Goal: Find specific page/section: Find specific page/section

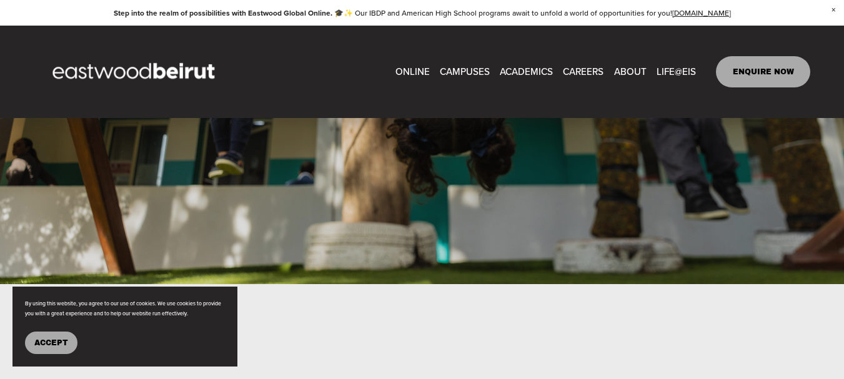
scroll to position [187, 0]
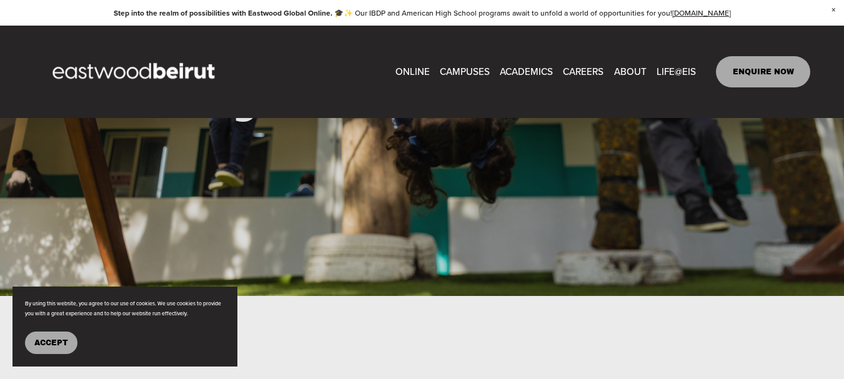
click at [583, 69] on link "CAREERS" at bounding box center [583, 71] width 41 height 19
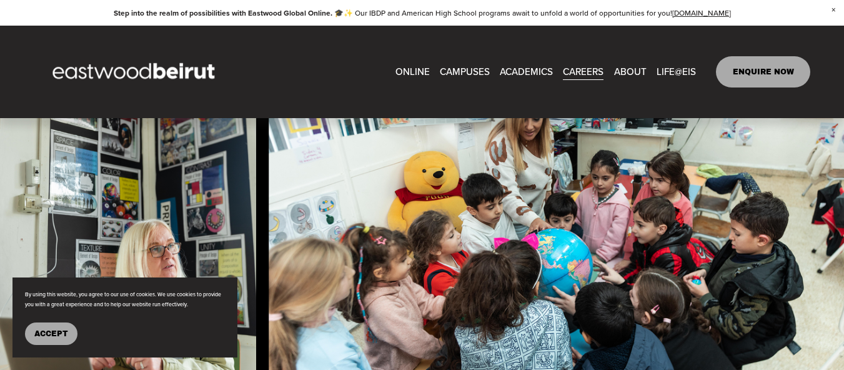
scroll to position [687, 0]
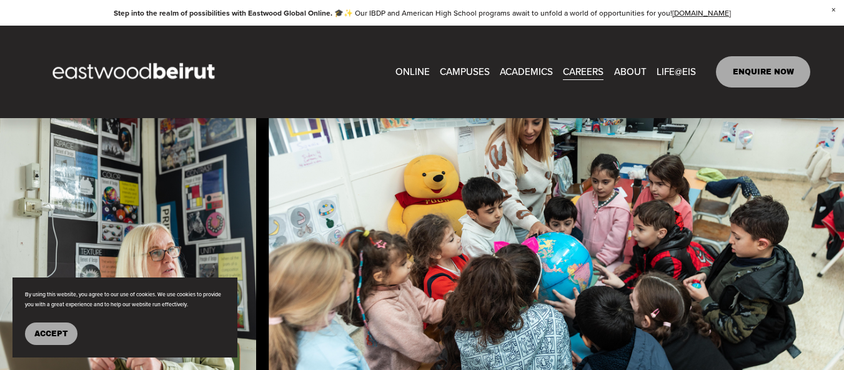
click at [56, 329] on span "Accept" at bounding box center [51, 333] width 34 height 9
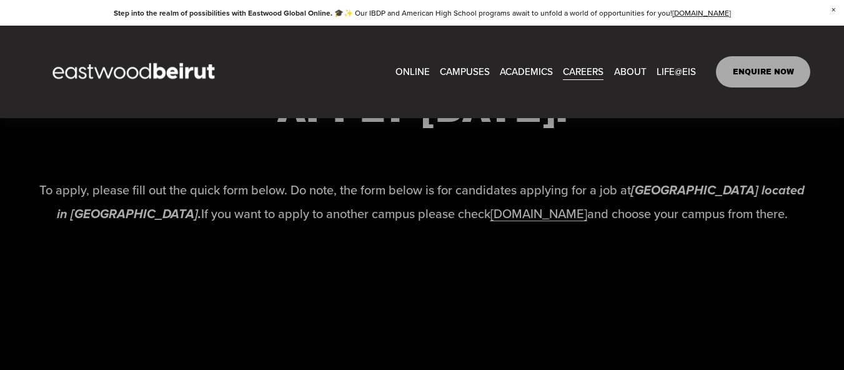
scroll to position [2560, 0]
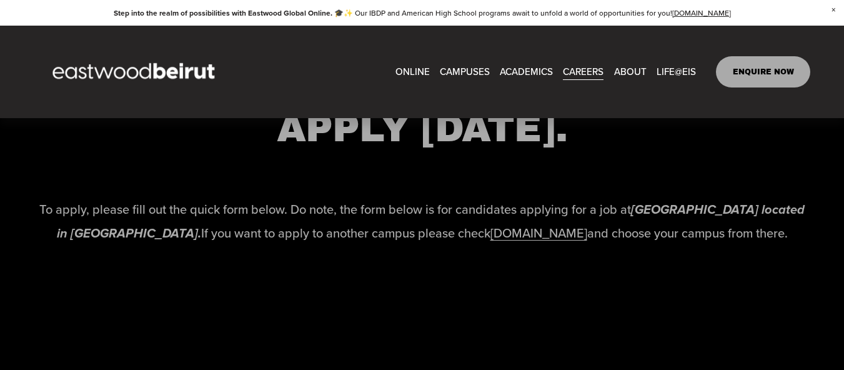
click at [493, 242] on link "[DOMAIN_NAME]" at bounding box center [538, 233] width 97 height 18
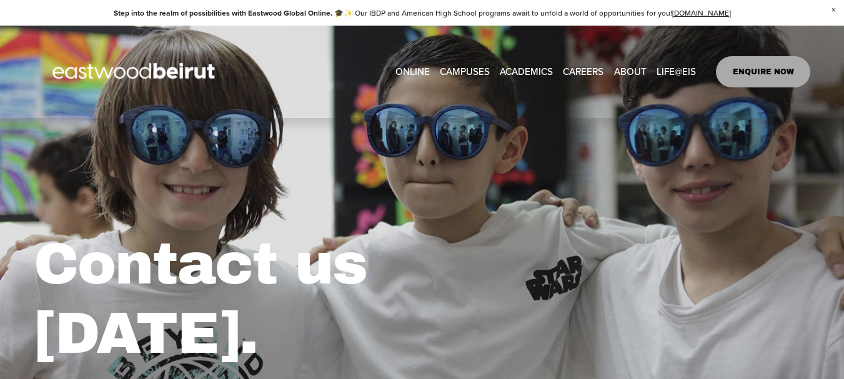
click at [579, 70] on link "CAREERS" at bounding box center [583, 71] width 41 height 19
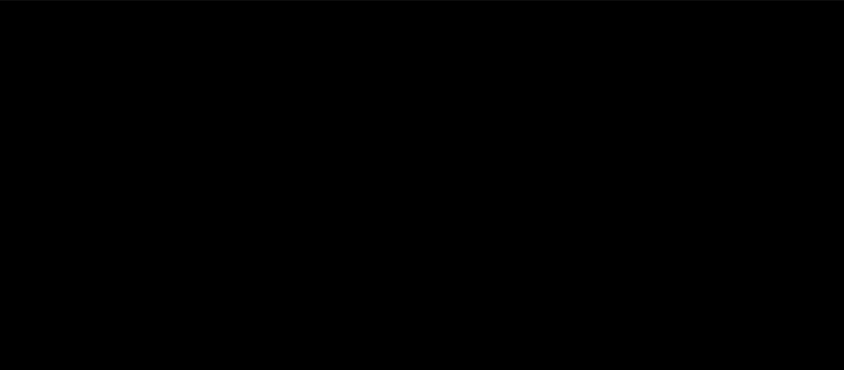
scroll to position [2810, 0]
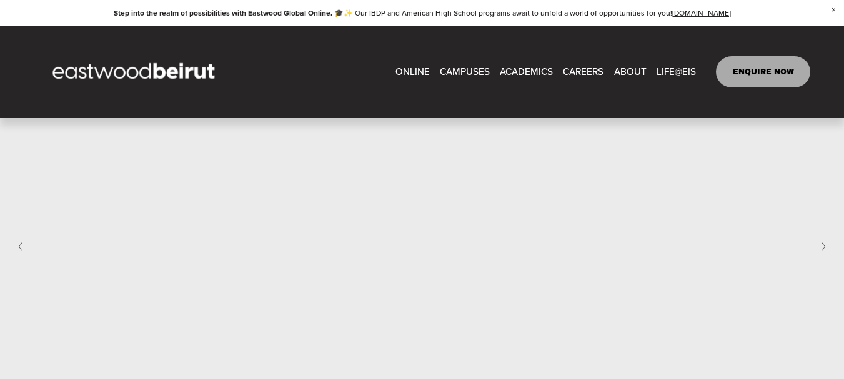
scroll to position [674, 0]
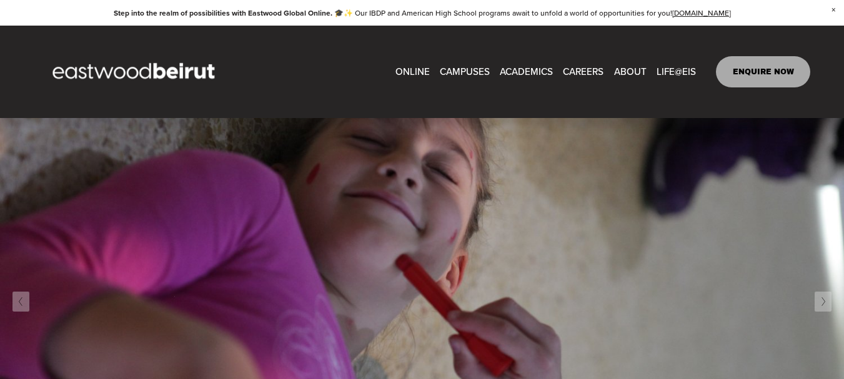
click at [583, 69] on link "CAREERS" at bounding box center [583, 71] width 41 height 19
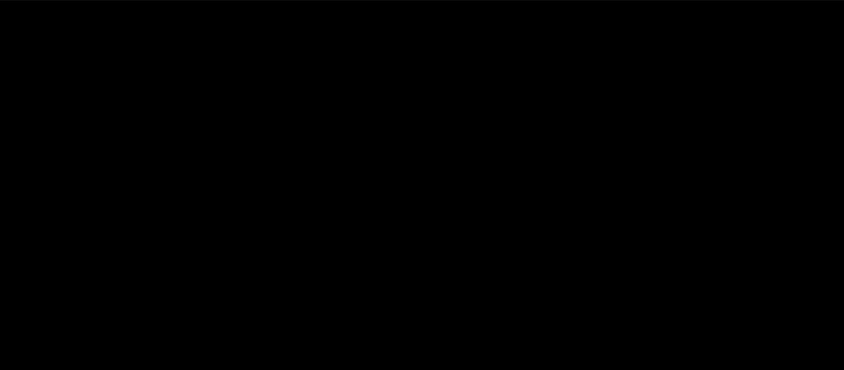
scroll to position [2810, 0]
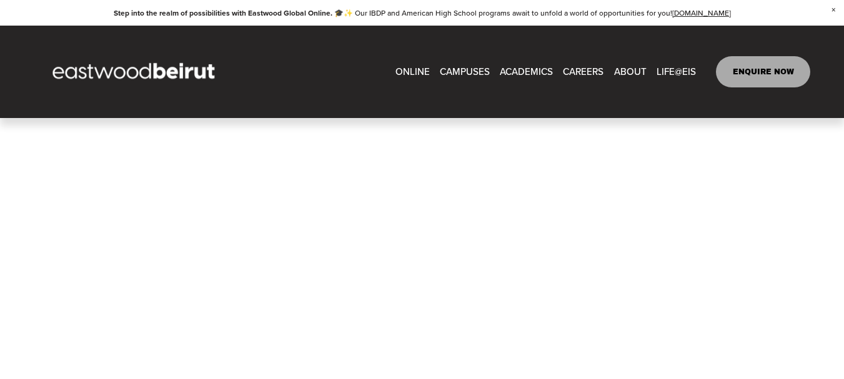
scroll to position [1111, 0]
click at [589, 69] on link "CAREERS" at bounding box center [583, 71] width 41 height 19
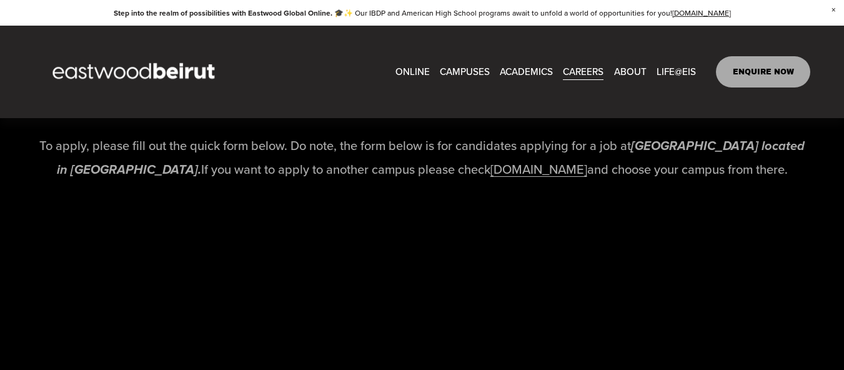
scroll to position [2622, 0]
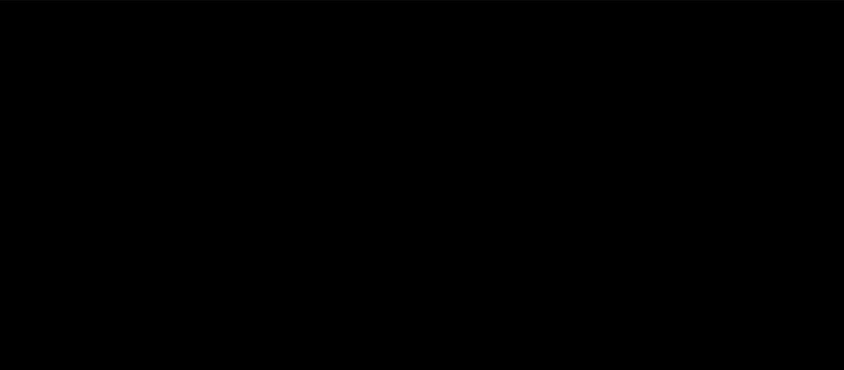
scroll to position [2872, 0]
